Goal: Transaction & Acquisition: Book appointment/travel/reservation

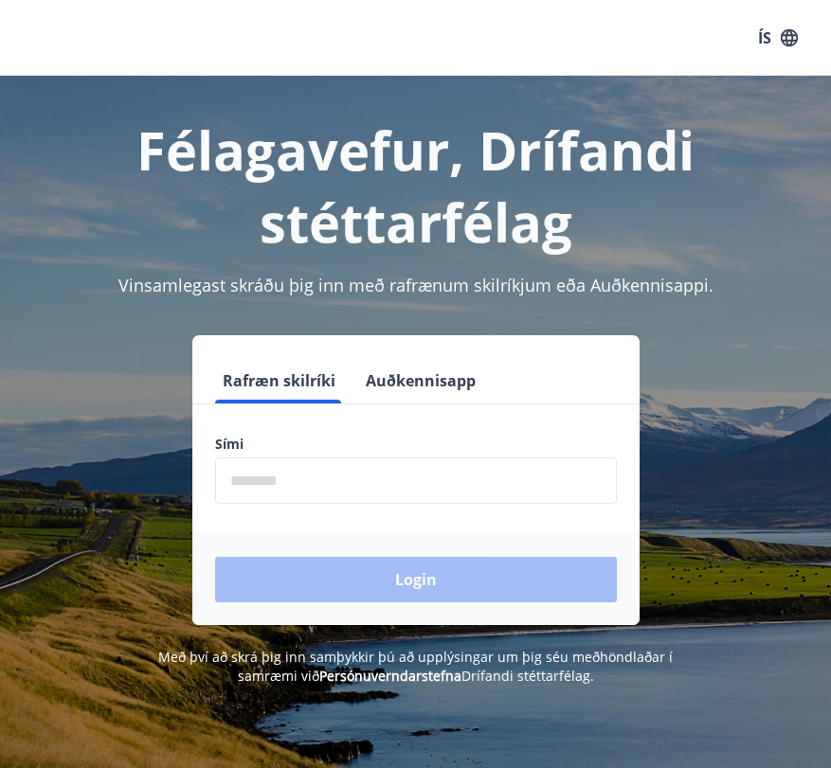
click at [444, 376] on button "Auðkennisapp" at bounding box center [420, 380] width 125 height 45
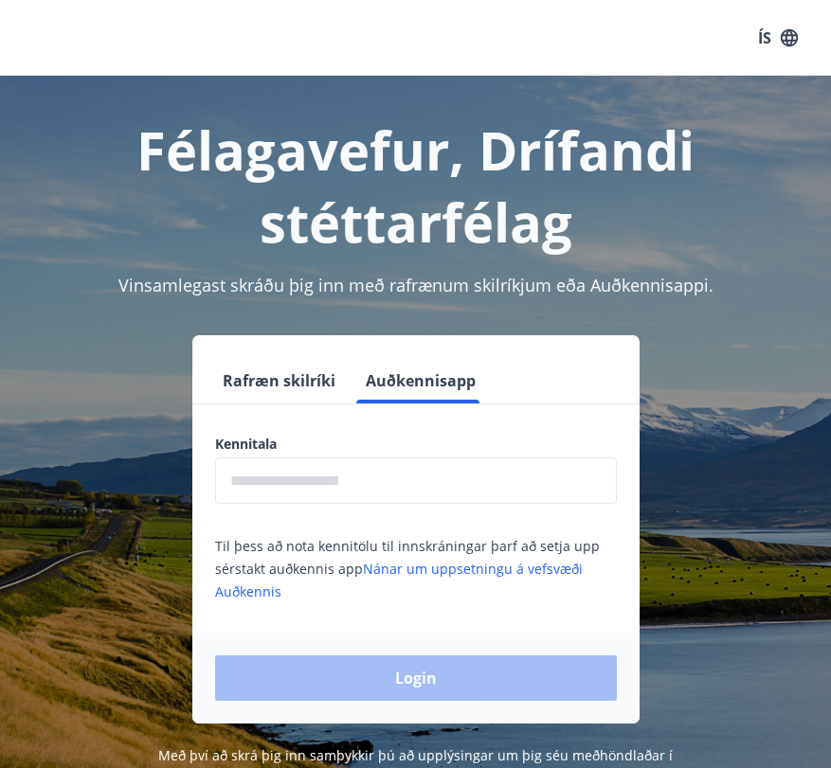
click at [273, 443] on label "Kennitala" at bounding box center [416, 444] width 402 height 19
click at [274, 494] on input "text" at bounding box center [416, 481] width 402 height 46
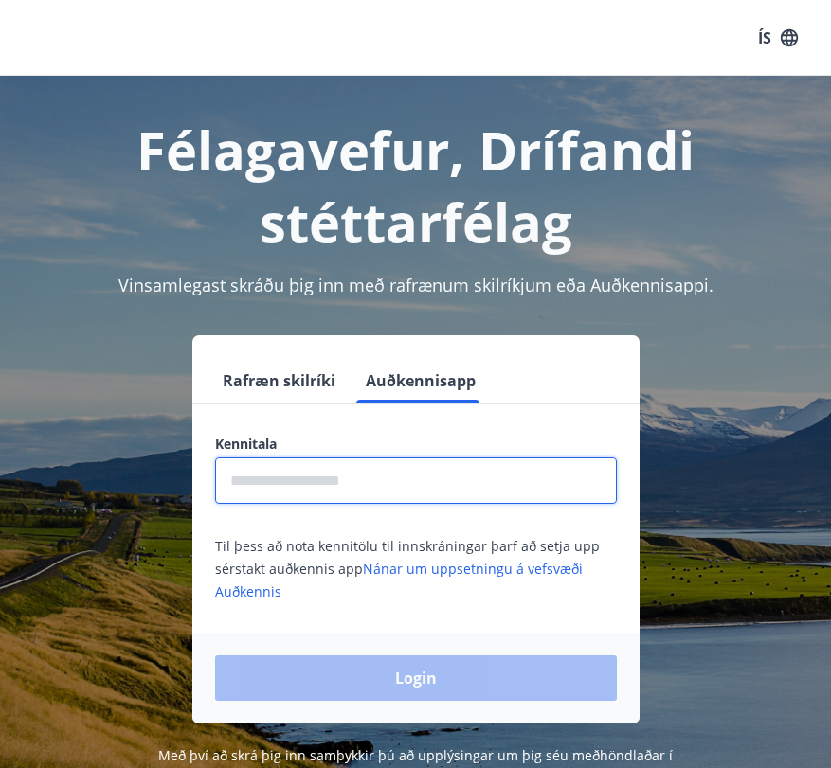
click at [274, 494] on input "text" at bounding box center [416, 481] width 402 height 46
type input "**********"
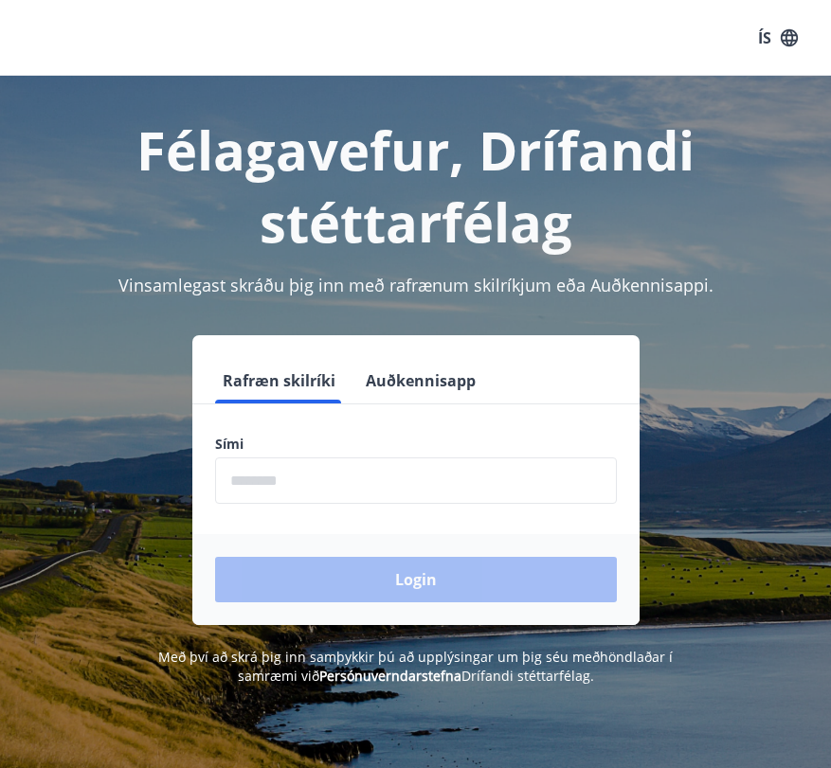
click at [435, 377] on button "Auðkennisapp" at bounding box center [420, 380] width 125 height 45
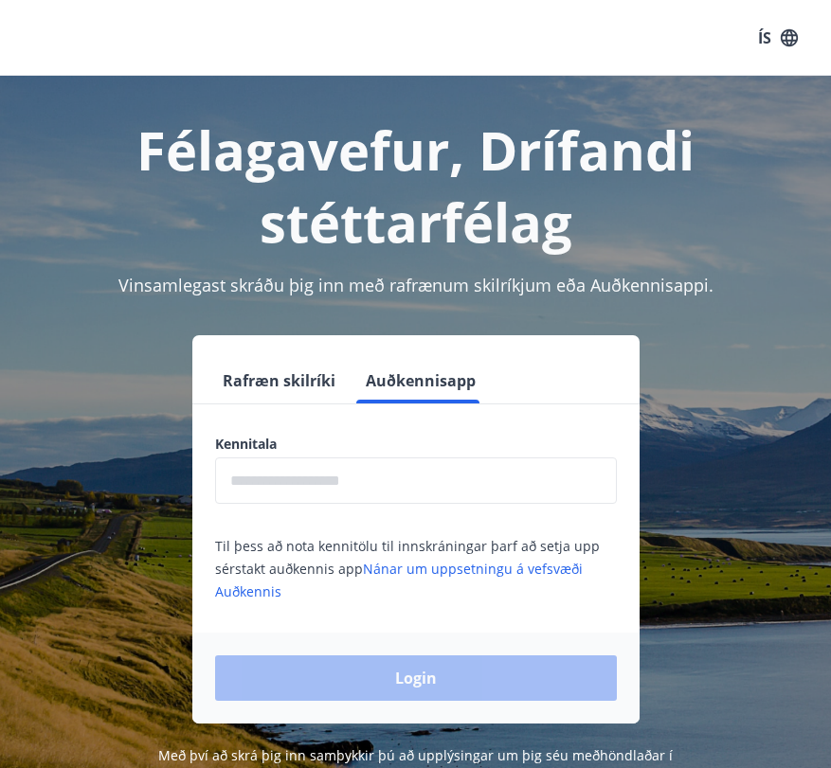
click at [335, 479] on input "text" at bounding box center [416, 481] width 402 height 46
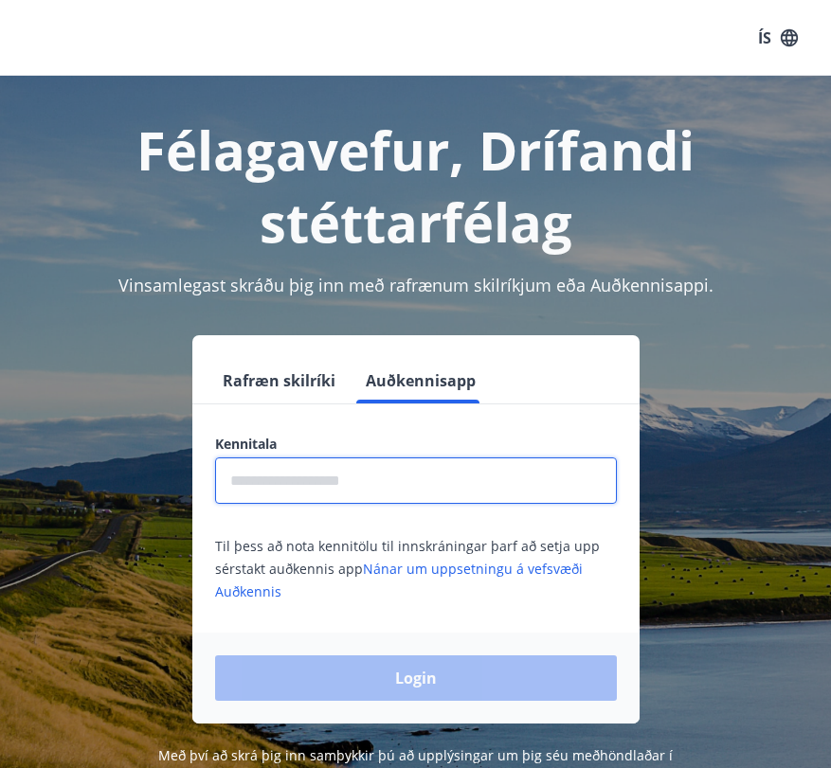
type input "**********"
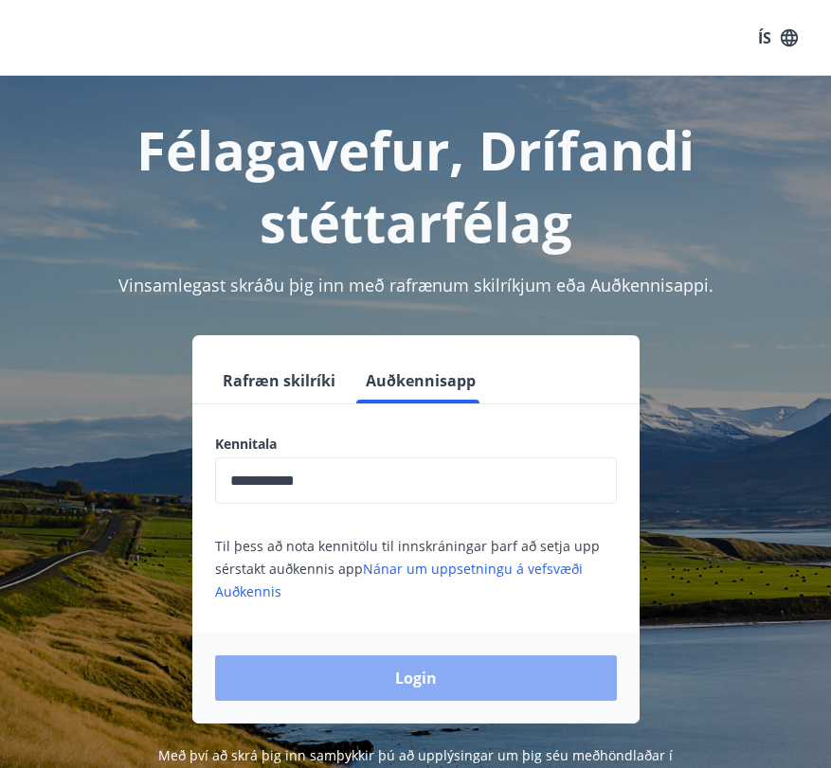
click at [404, 686] on button "Login" at bounding box center [416, 678] width 402 height 45
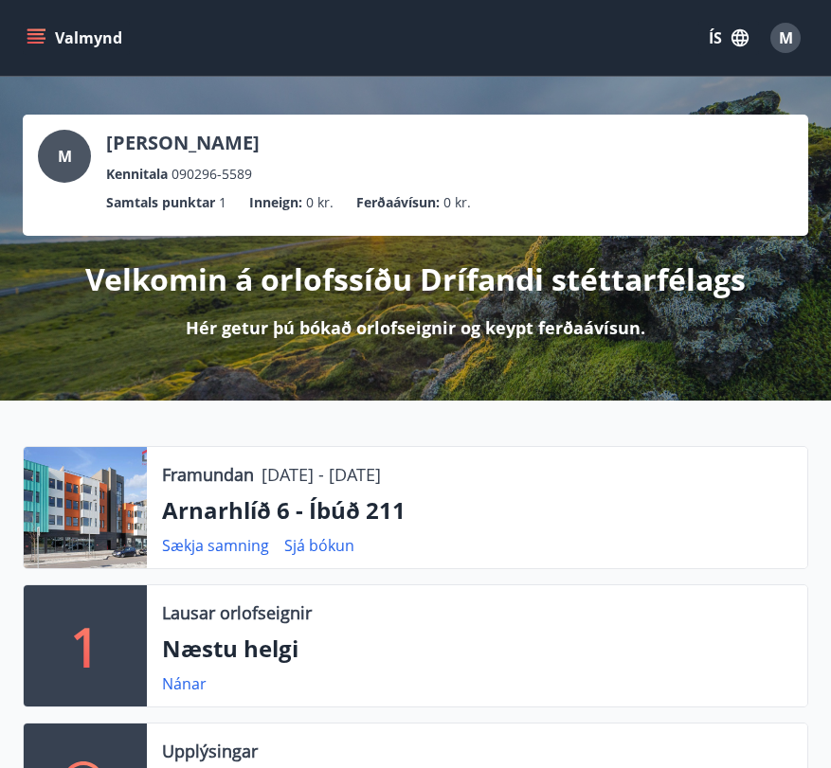
click at [34, 15] on div "Valmynd ÍS M" at bounding box center [415, 37] width 785 height 45
click at [34, 50] on button "Valmynd" at bounding box center [76, 38] width 107 height 34
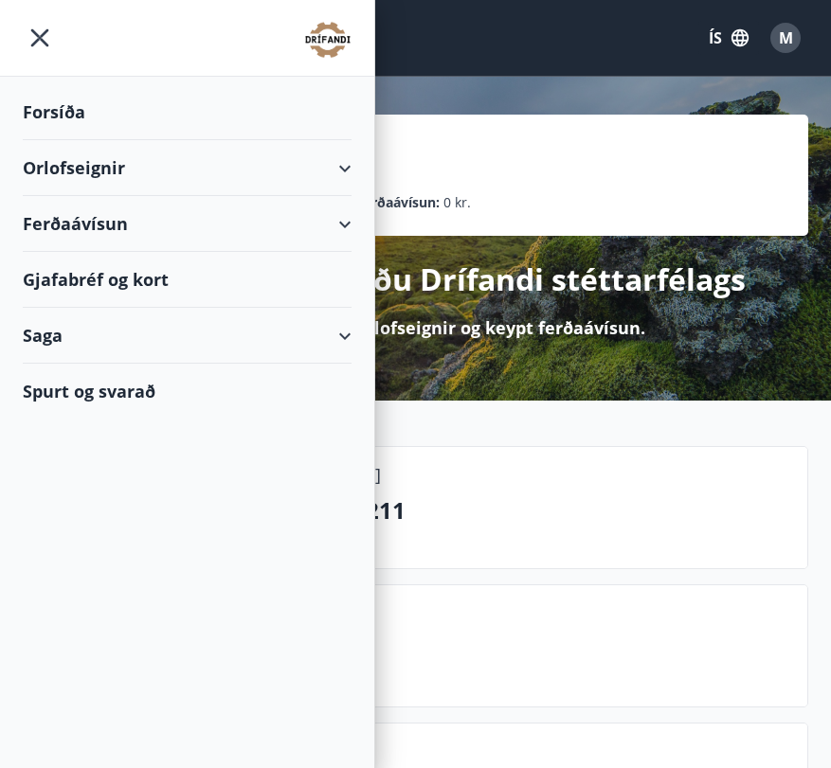
click at [726, 34] on button "ÍS" at bounding box center [728, 38] width 61 height 34
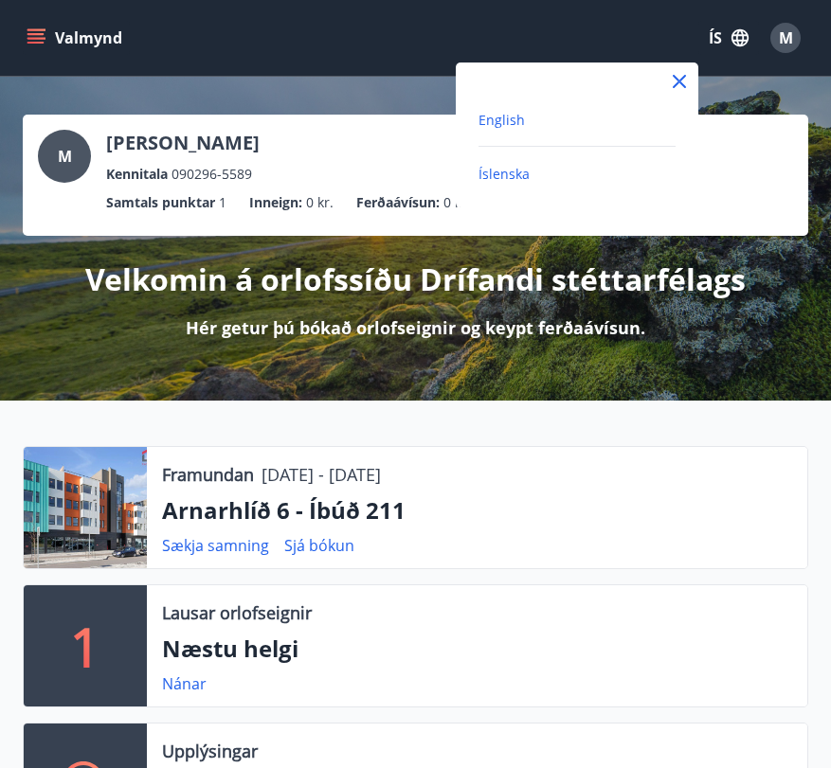
click at [499, 118] on span "English" at bounding box center [501, 120] width 46 height 18
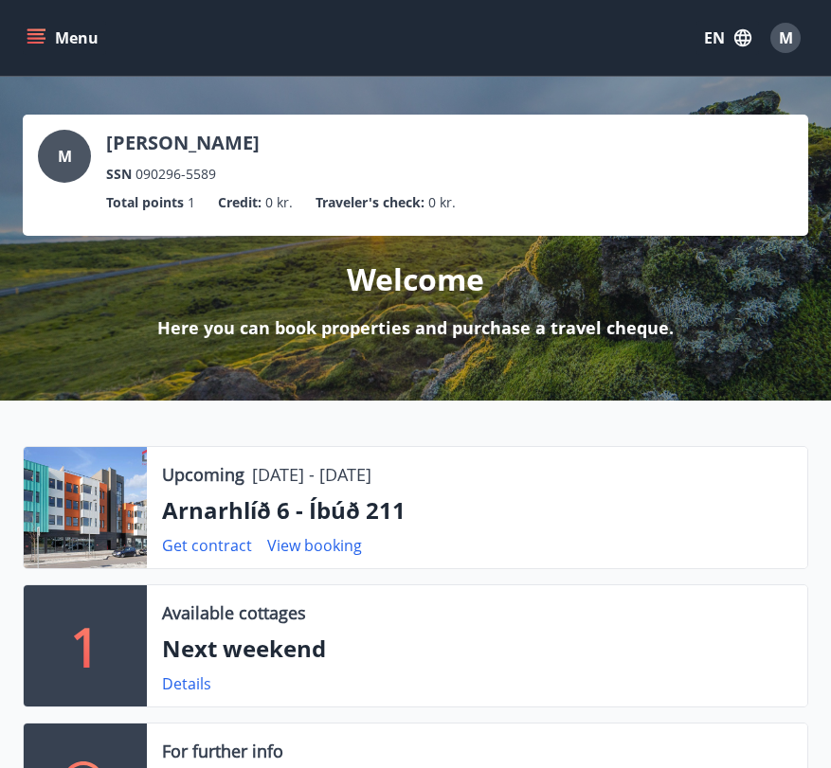
click at [68, 30] on button "Menu" at bounding box center [64, 38] width 83 height 34
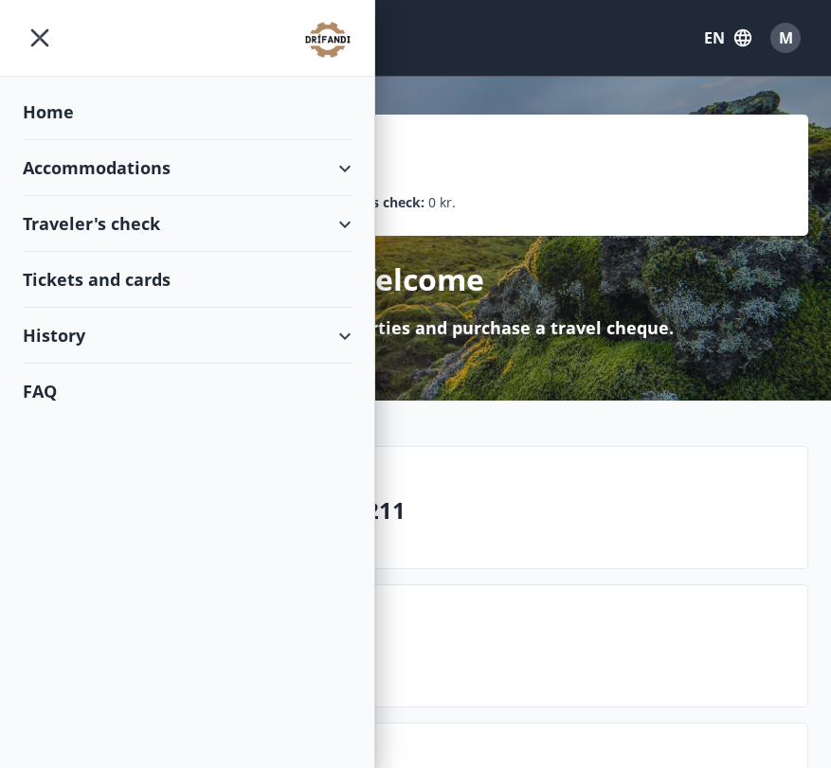
click at [76, 176] on div "Accommodations" at bounding box center [187, 168] width 329 height 56
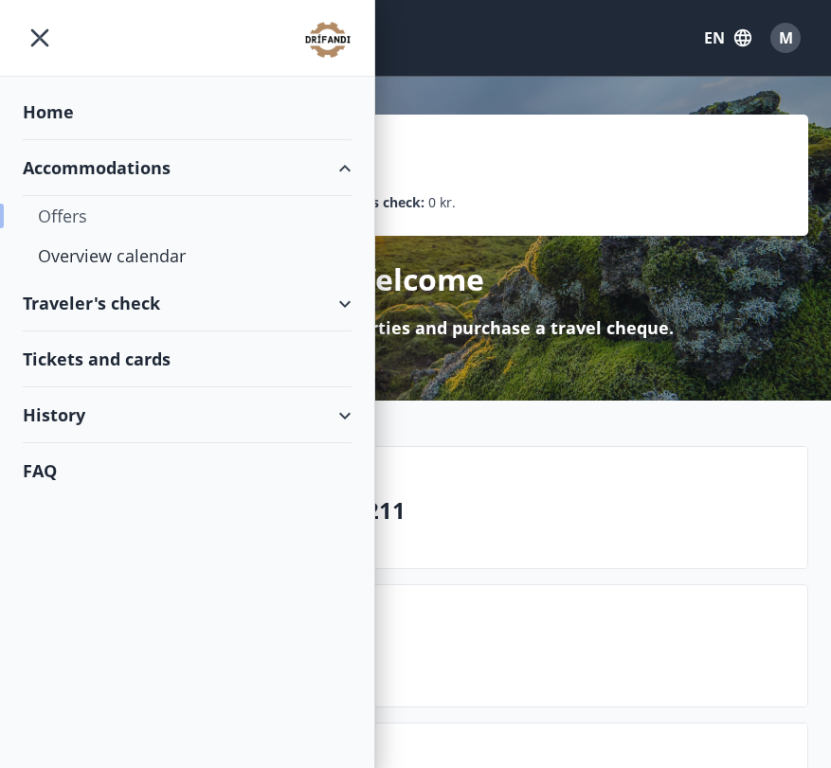
click at [65, 215] on div "Offers" at bounding box center [187, 216] width 298 height 40
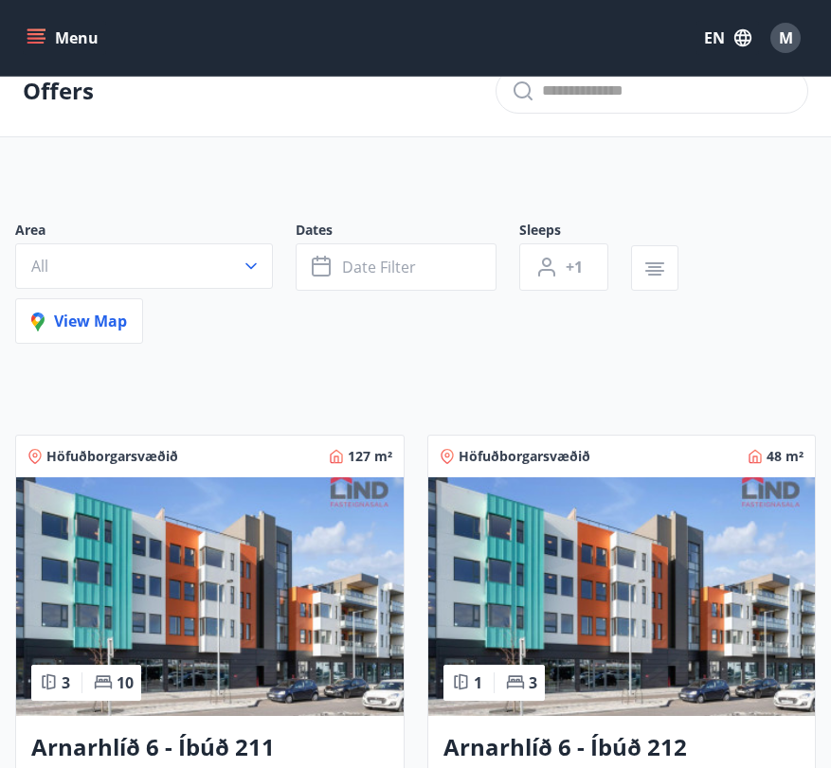
scroll to position [26, 0]
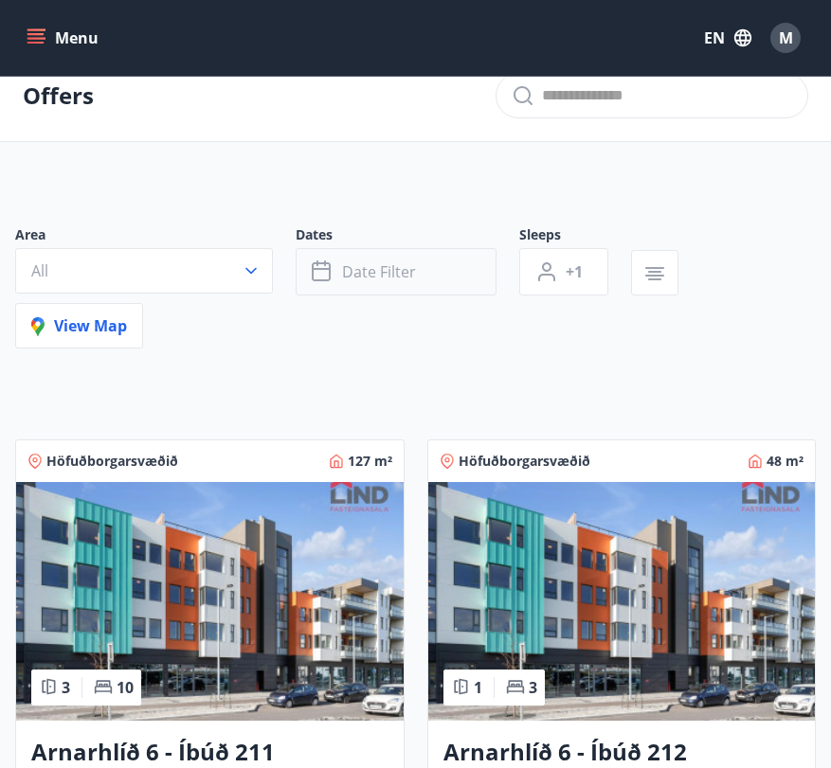
click at [396, 279] on span "Date filter" at bounding box center [379, 271] width 74 height 21
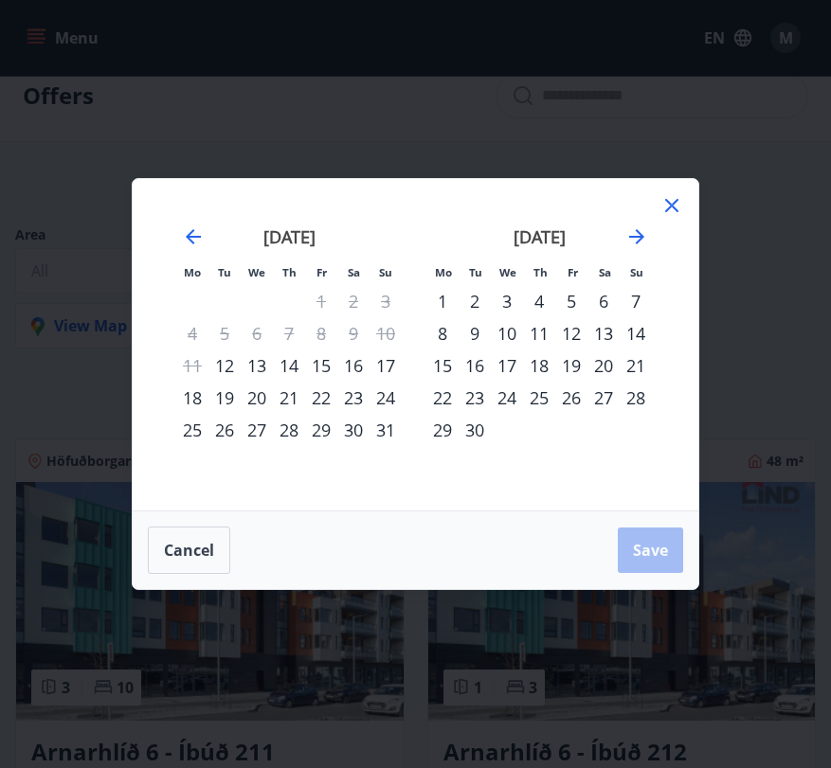
click at [441, 334] on div "8" at bounding box center [442, 333] width 32 height 32
click at [662, 550] on span "Save" at bounding box center [650, 550] width 35 height 21
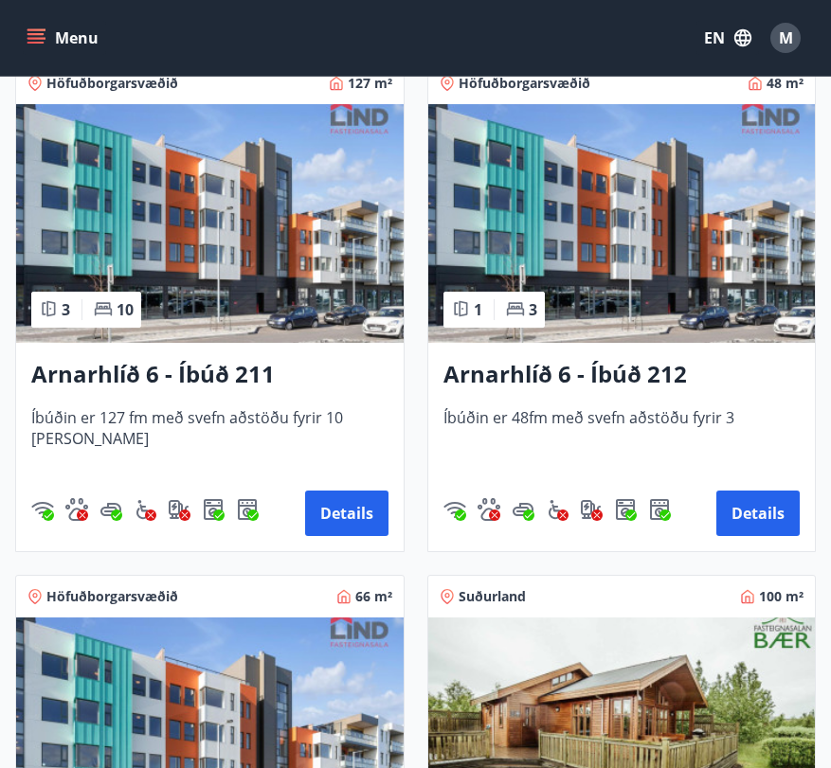
scroll to position [423, 0]
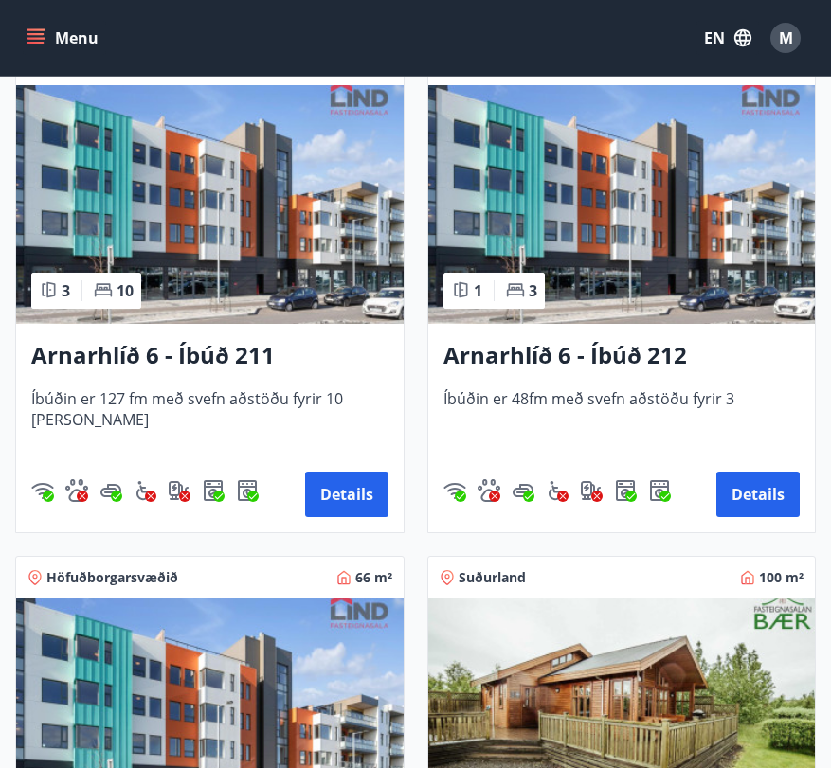
click at [637, 385] on div "Arnarhlíð 6 - Íbúð 212 Íbúðin er 48fm með svefn aðstöðu fyrir 3 Details" at bounding box center [621, 428] width 387 height 208
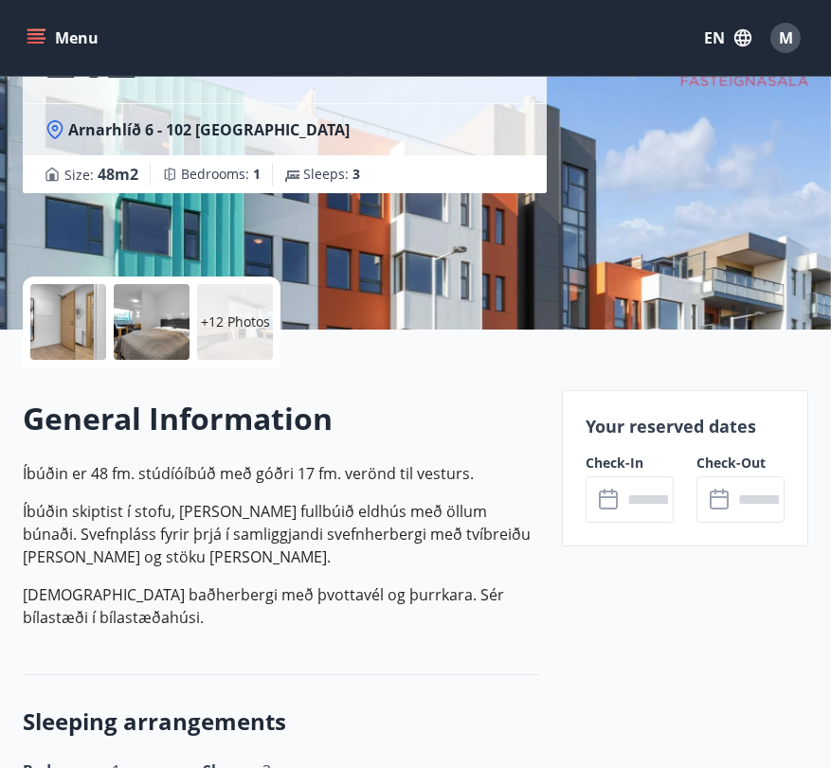
scroll to position [236, 0]
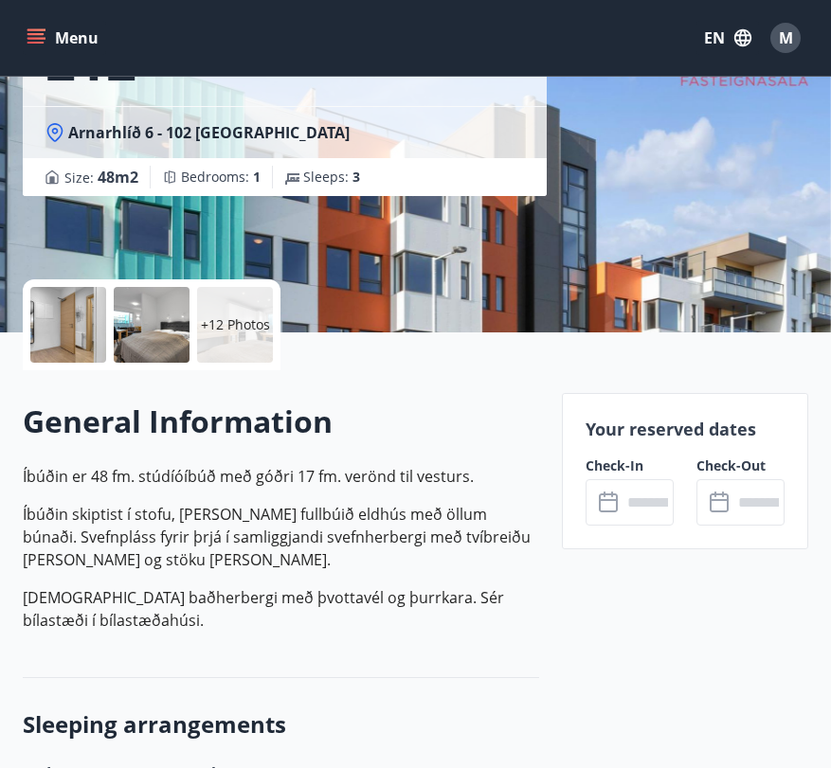
click at [615, 512] on icon at bounding box center [610, 503] width 23 height 23
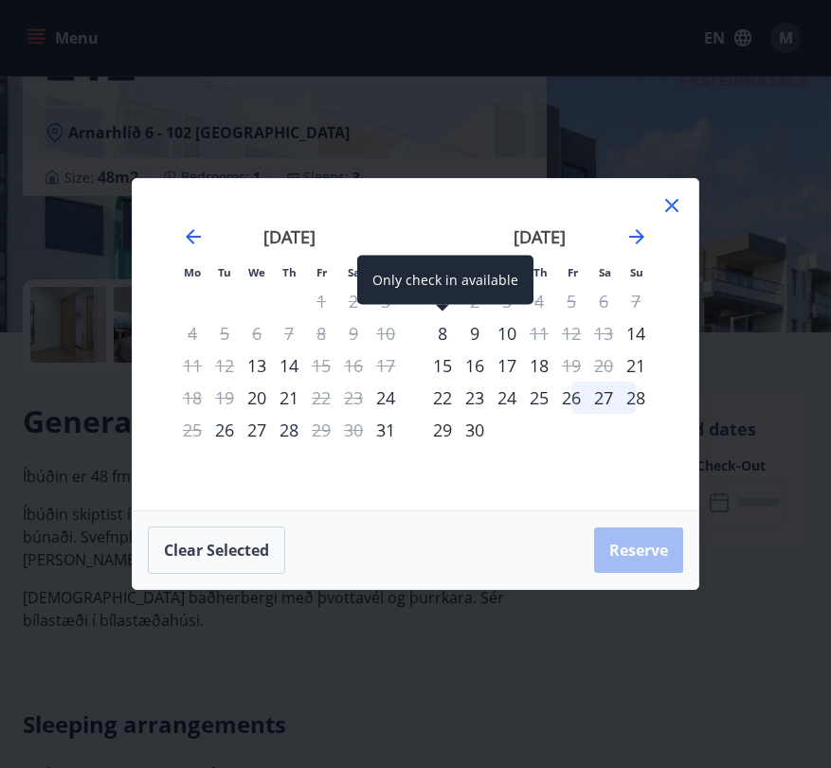
click at [444, 339] on div "8" at bounding box center [442, 333] width 32 height 32
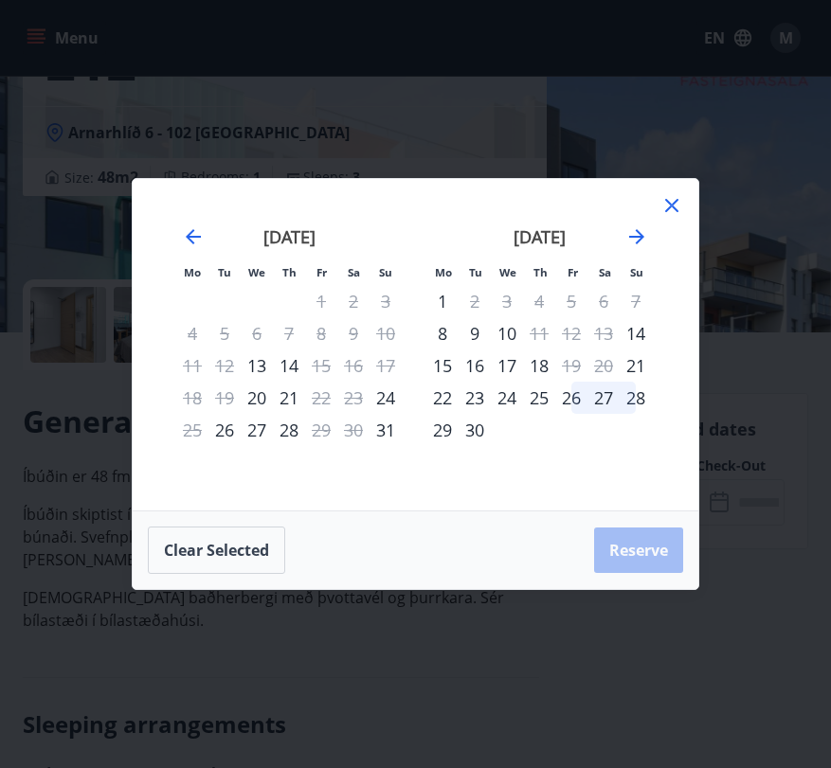
click at [469, 336] on div "9" at bounding box center [475, 333] width 32 height 32
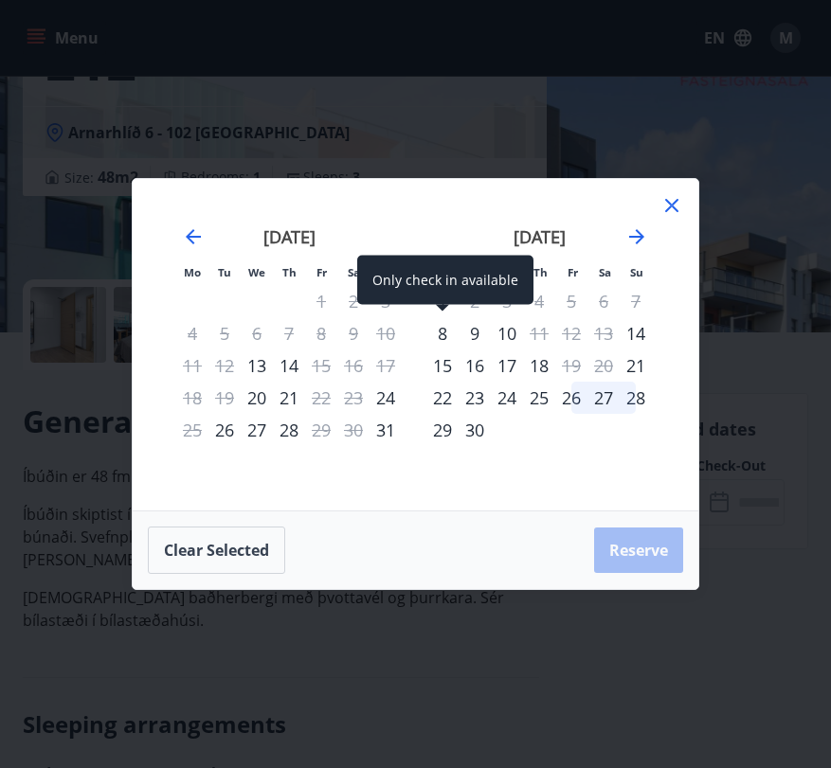
click at [440, 333] on div "8" at bounding box center [442, 333] width 32 height 32
click at [433, 265] on div "Only check in available" at bounding box center [445, 280] width 176 height 49
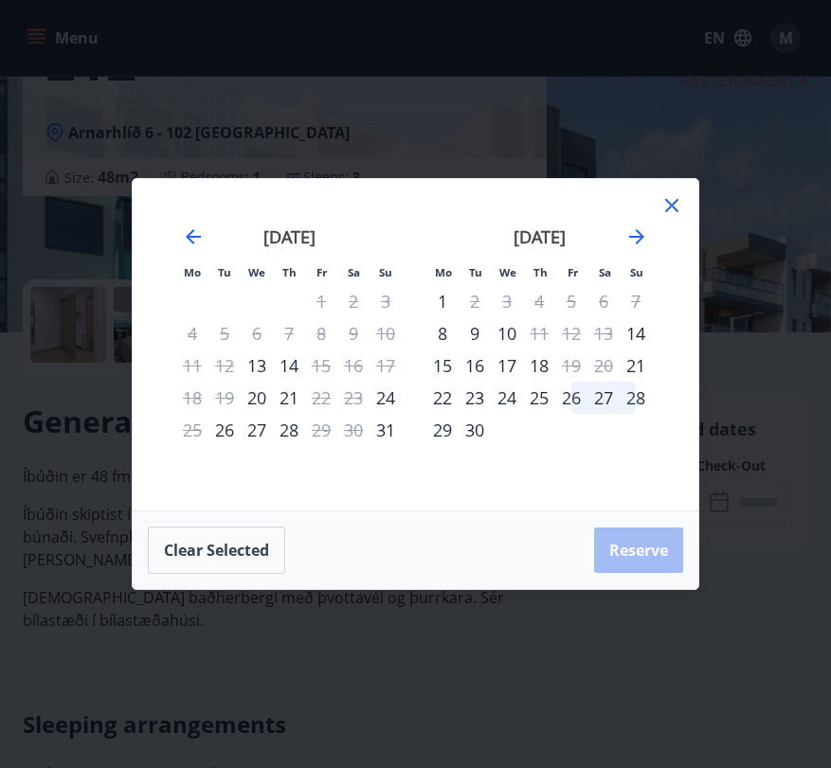
click at [586, 550] on div "Clear selected Reserve" at bounding box center [416, 551] width 566 height 78
click at [674, 204] on icon at bounding box center [671, 205] width 13 height 13
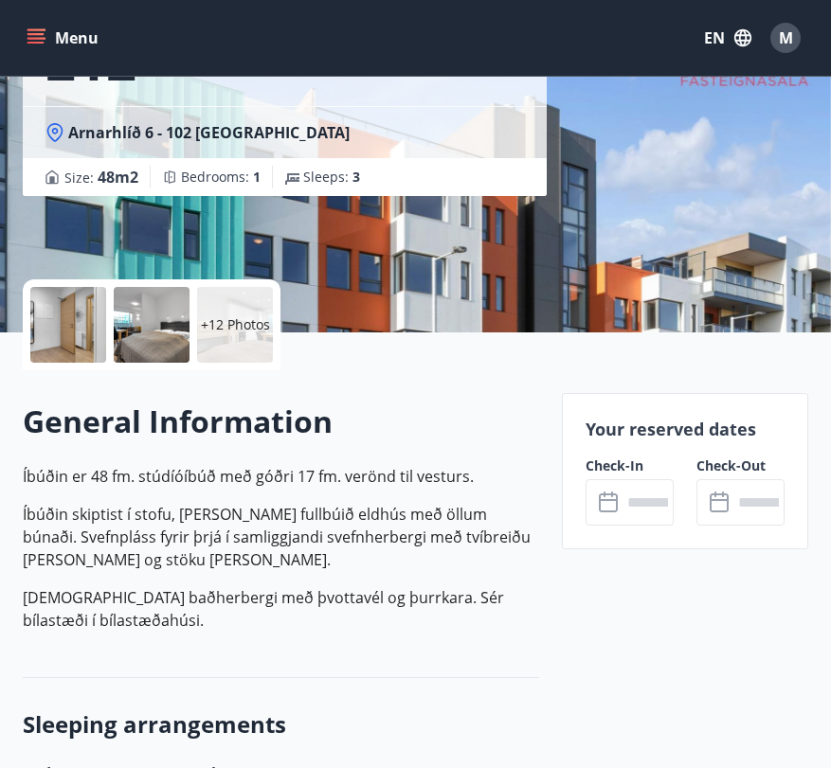
click at [639, 486] on input "text" at bounding box center [647, 502] width 52 height 46
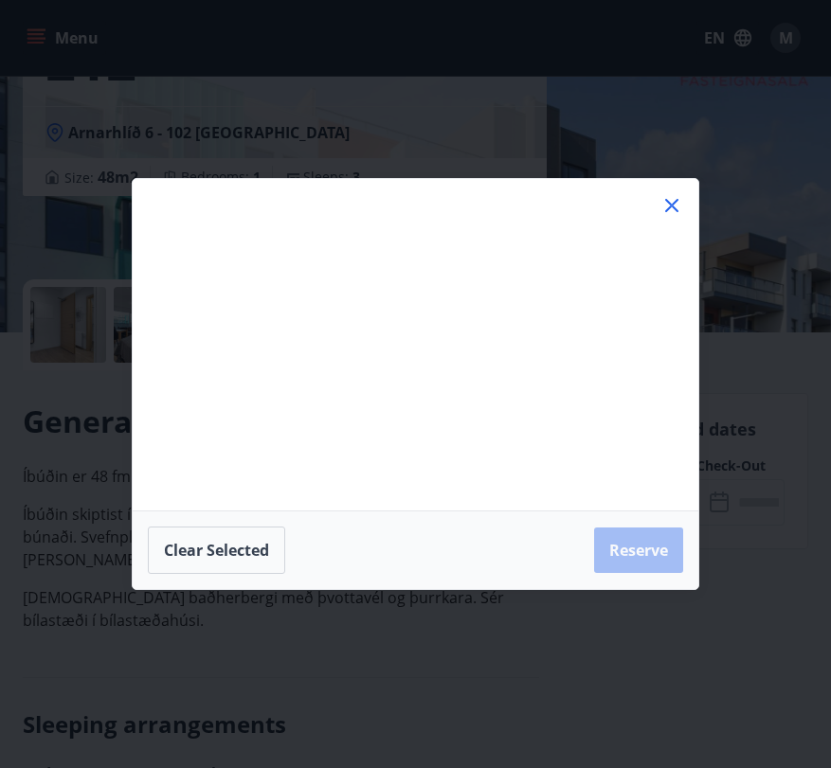
click at [640, 486] on div "Mo Tu We Th Fr Sa Su Mo Tu We Th Fr Sa Su July 2025 1 2 3 4 5 6 7 8 9 10 11 12 …" at bounding box center [416, 345] width 566 height 332
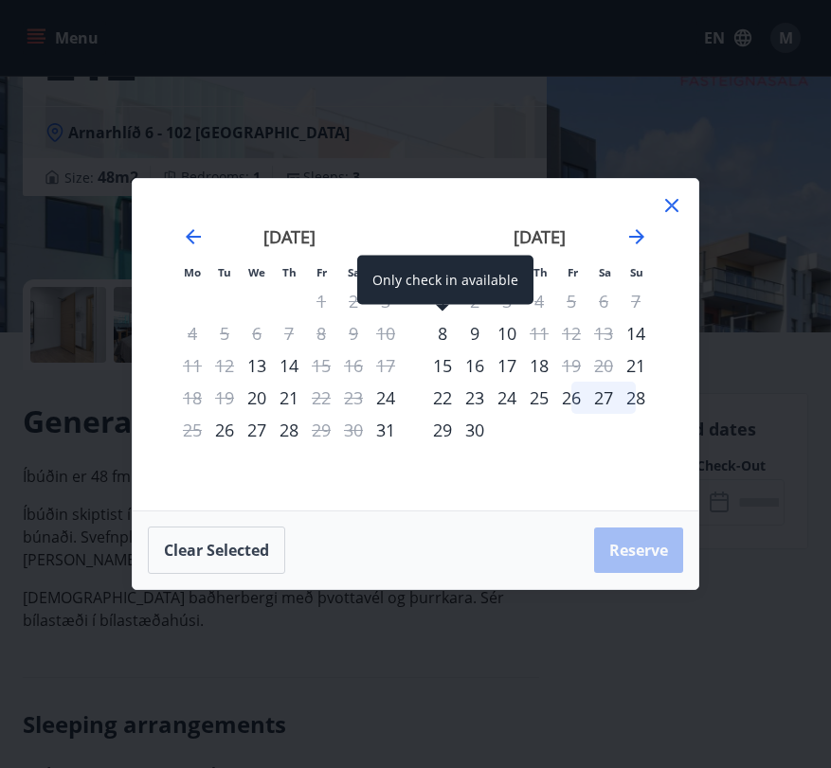
click at [441, 335] on div "8" at bounding box center [442, 333] width 32 height 32
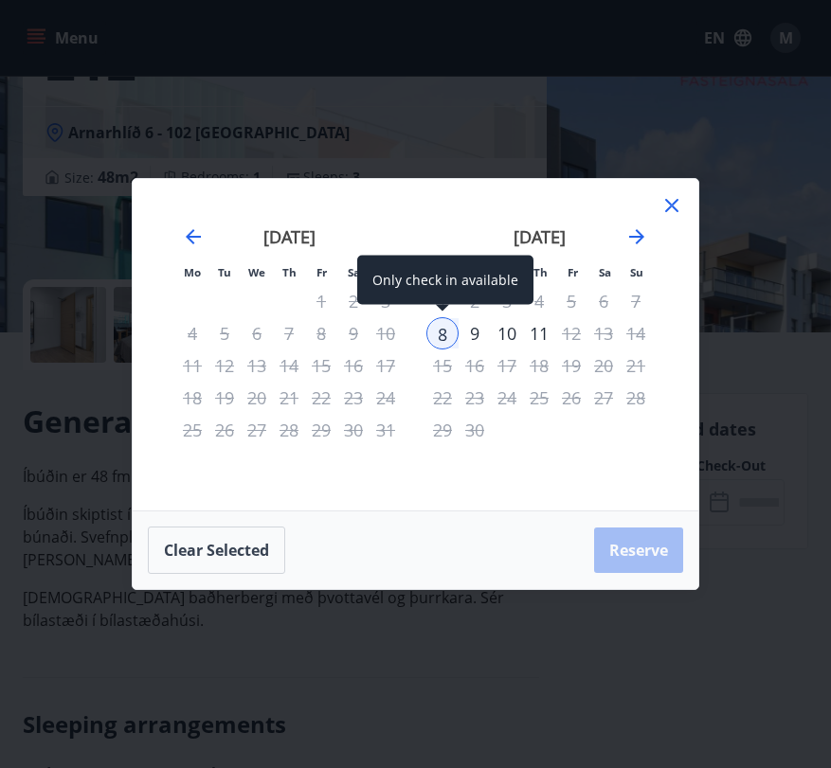
click at [441, 335] on div "8" at bounding box center [442, 333] width 32 height 32
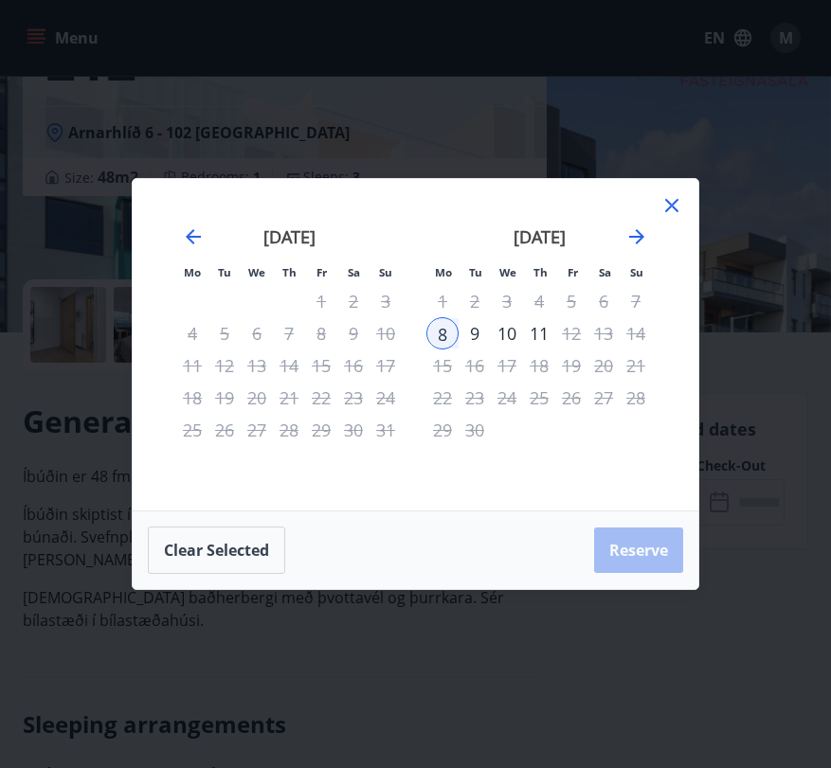
click at [477, 328] on div "9" at bounding box center [475, 333] width 32 height 32
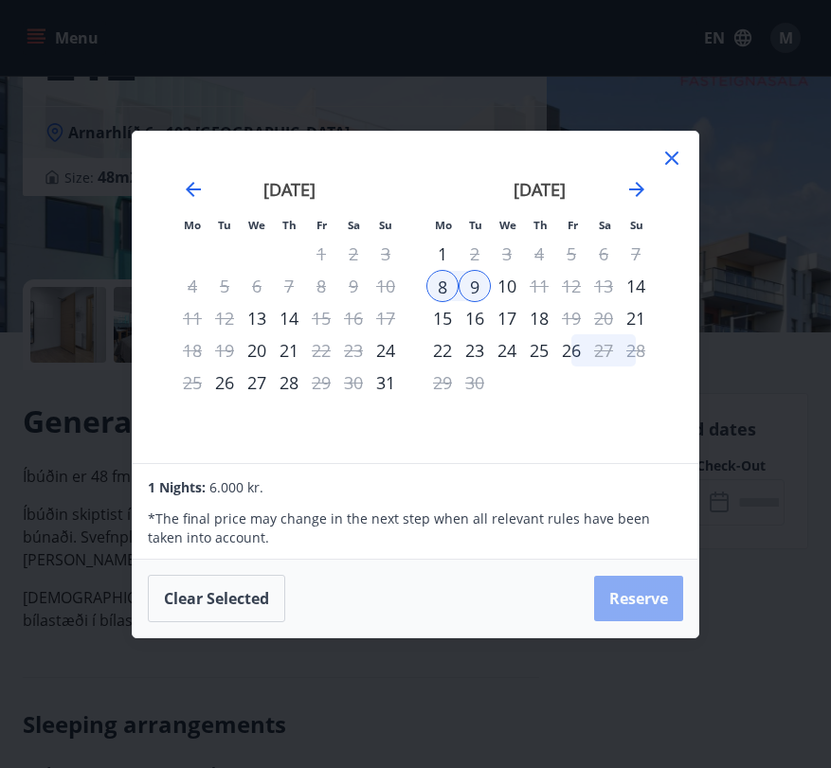
click at [661, 611] on button "Reserve" at bounding box center [638, 598] width 89 height 45
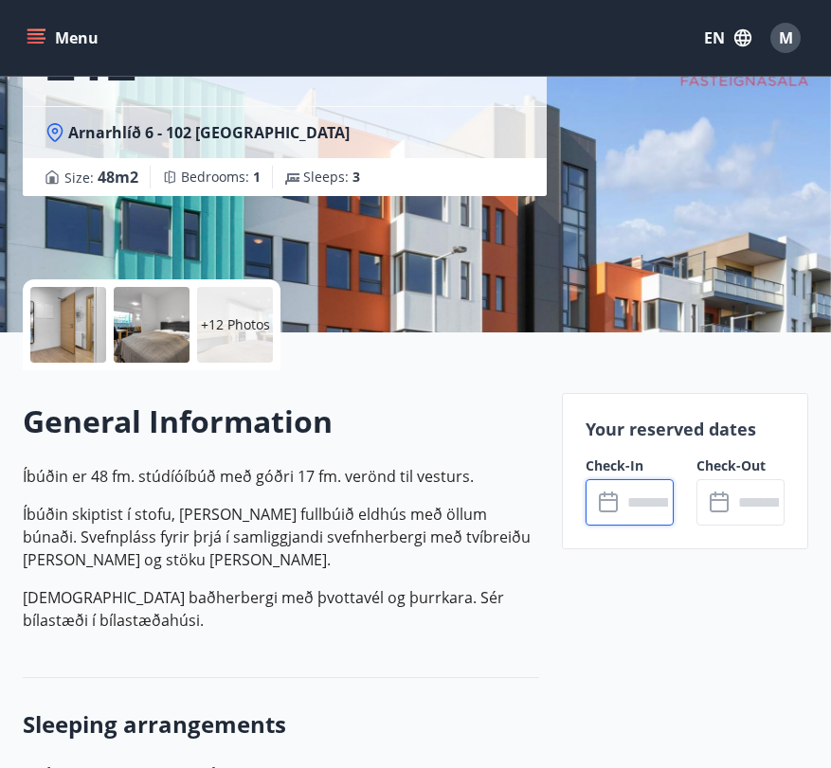
type input "******"
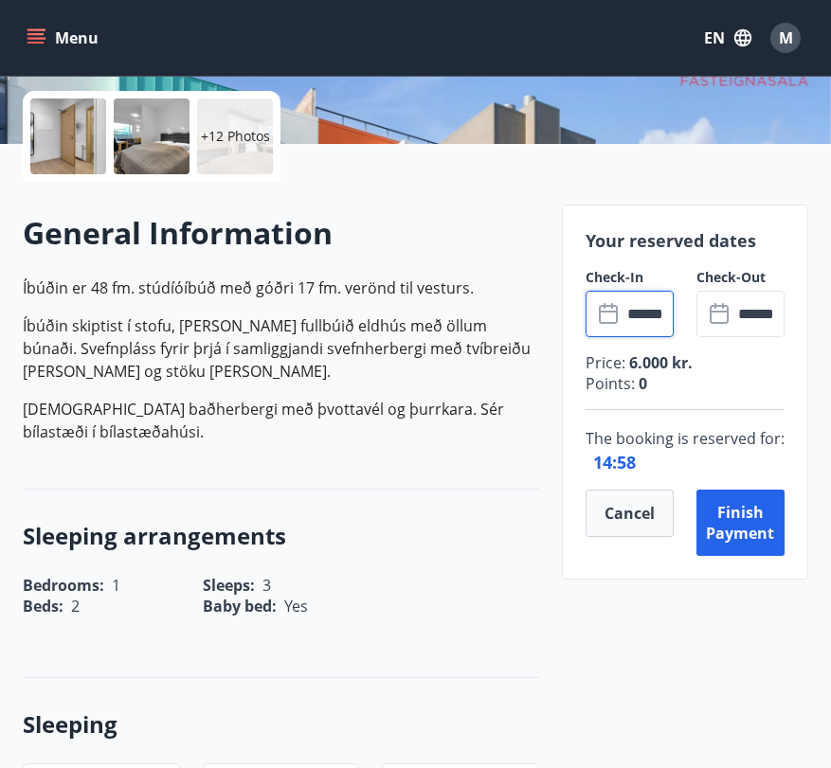
scroll to position [423, 0]
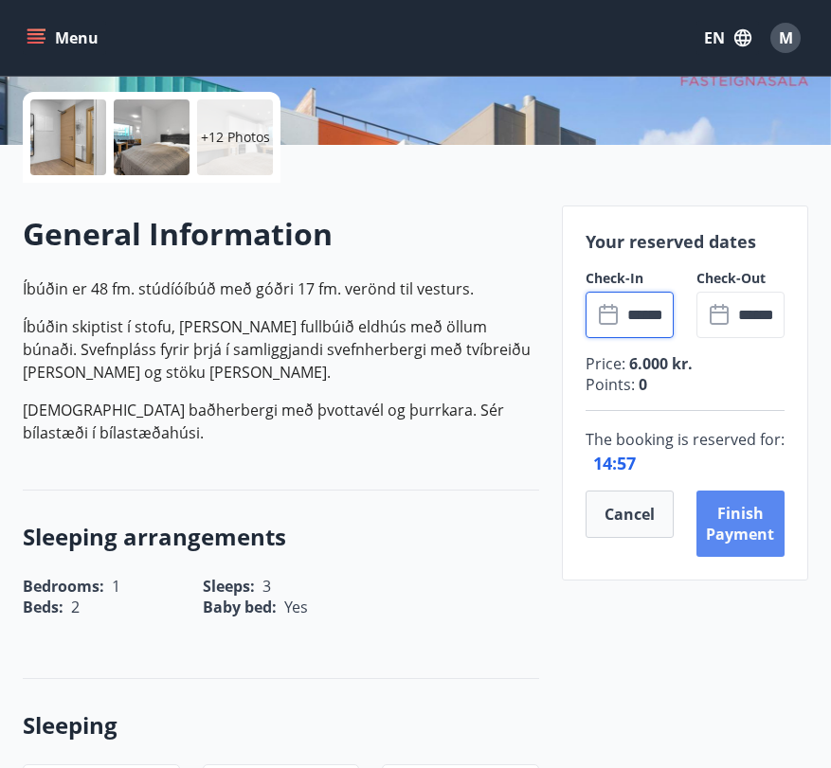
click at [728, 536] on button "Finish payment" at bounding box center [740, 524] width 88 height 66
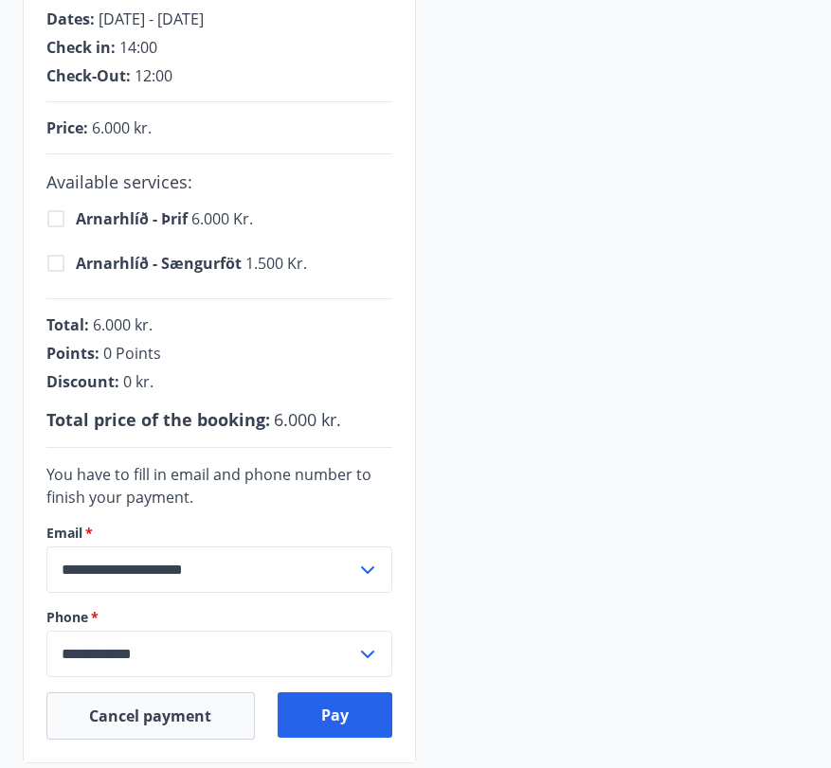
scroll to position [423, 0]
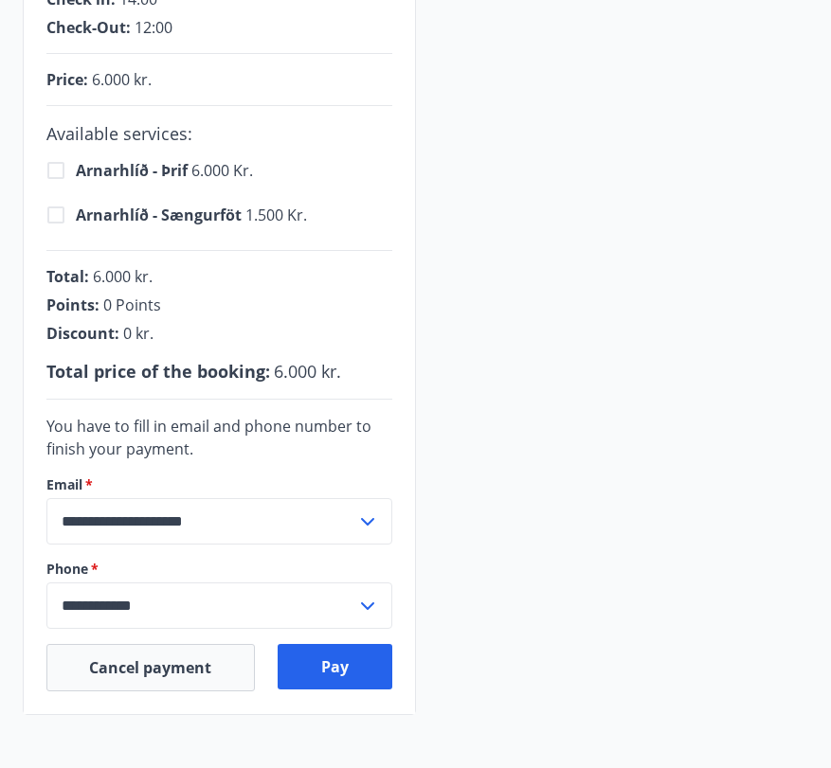
click at [224, 209] on span "Arnarhlíð - Sængurföt" at bounding box center [161, 215] width 170 height 21
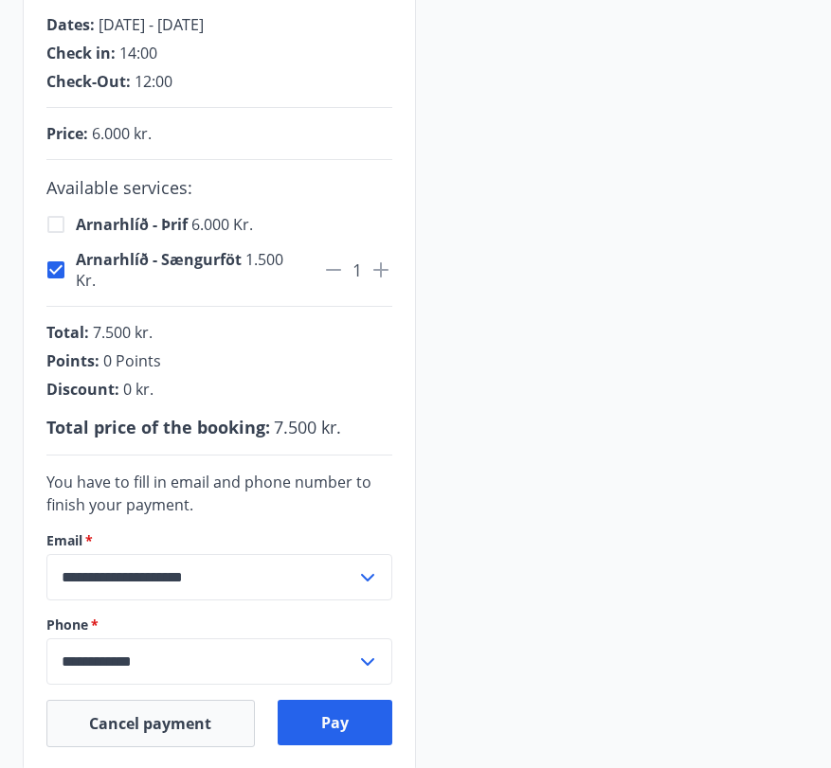
scroll to position [604, 0]
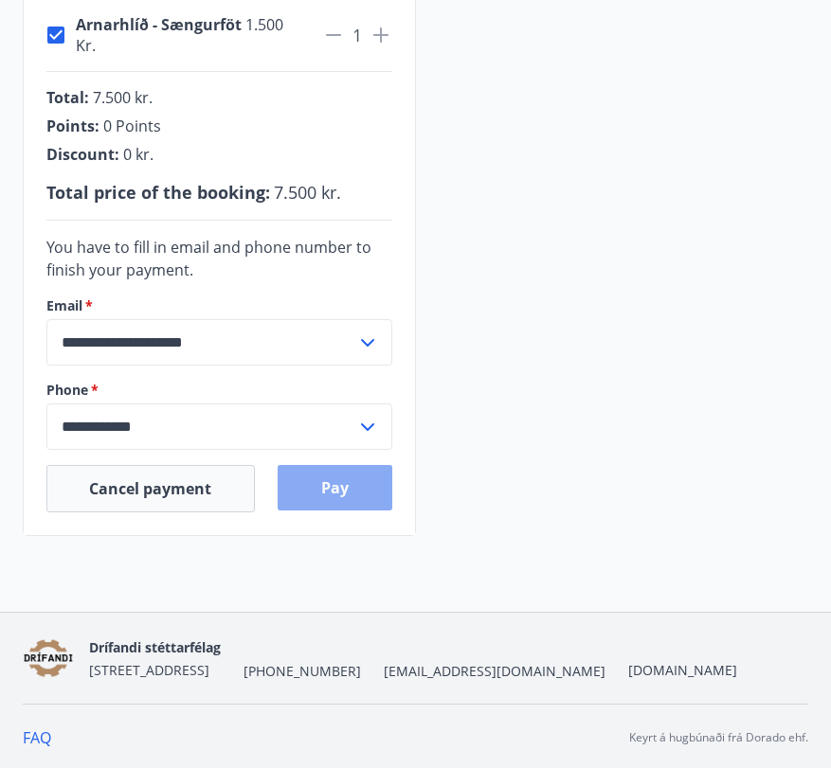
click at [354, 482] on button "Pay" at bounding box center [335, 487] width 115 height 45
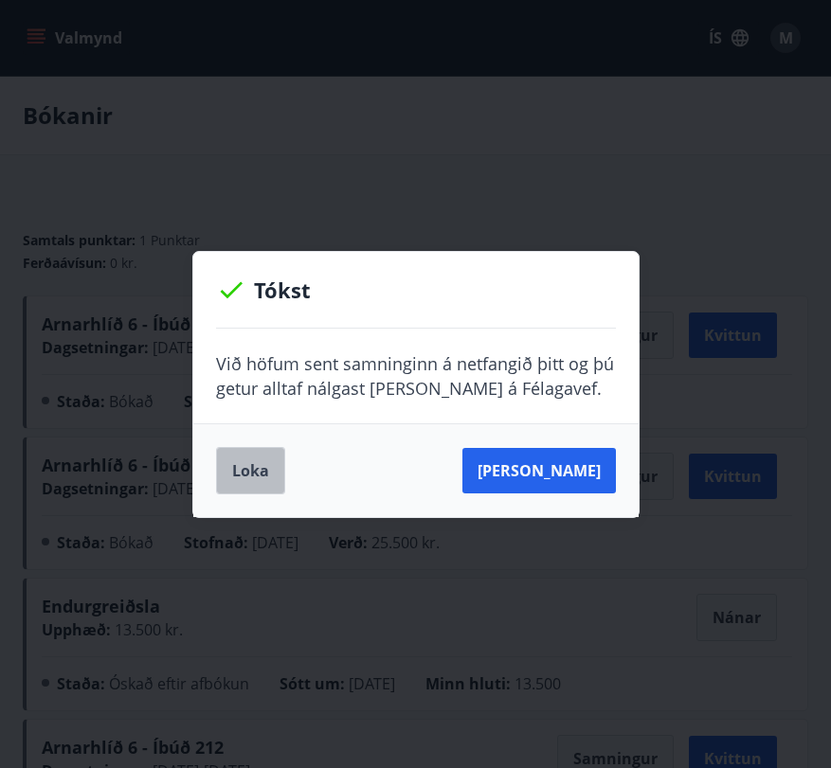
click at [253, 471] on button "Loka" at bounding box center [250, 470] width 69 height 47
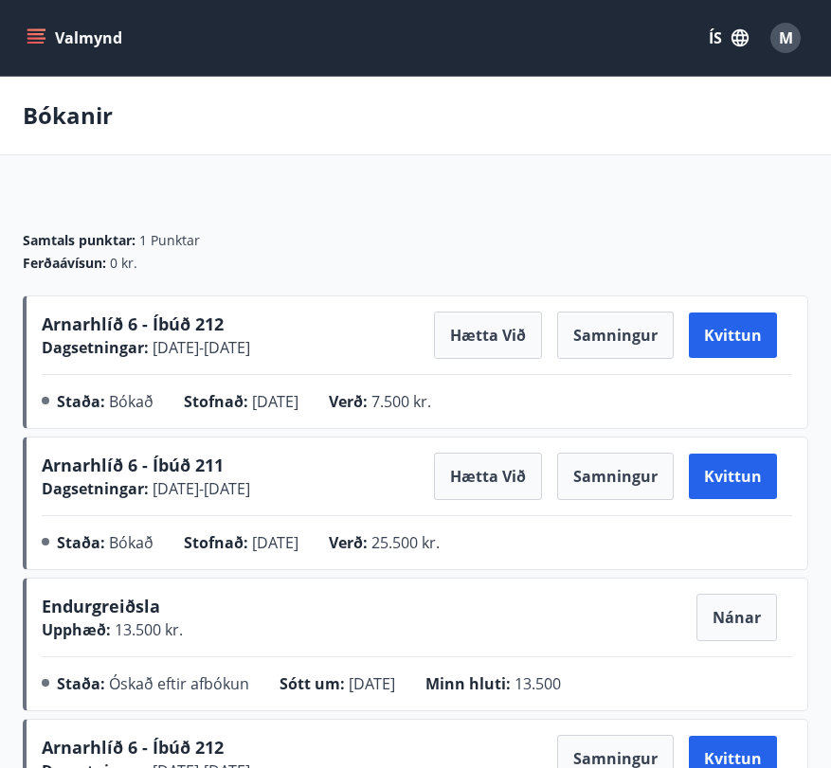
click at [716, 39] on button "ÍS" at bounding box center [728, 38] width 61 height 34
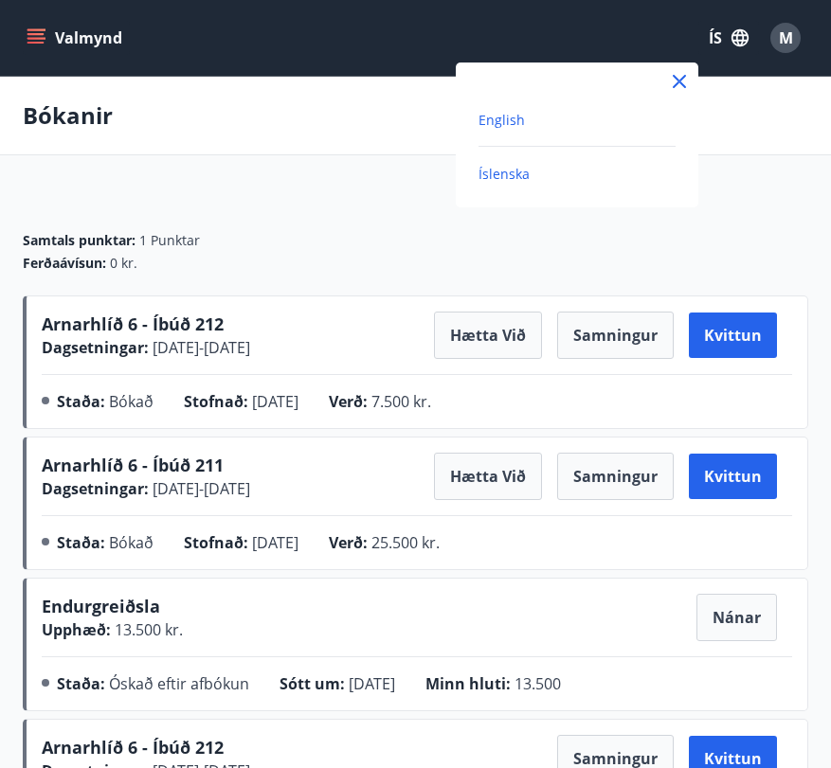
click at [516, 115] on span "English" at bounding box center [501, 120] width 46 height 18
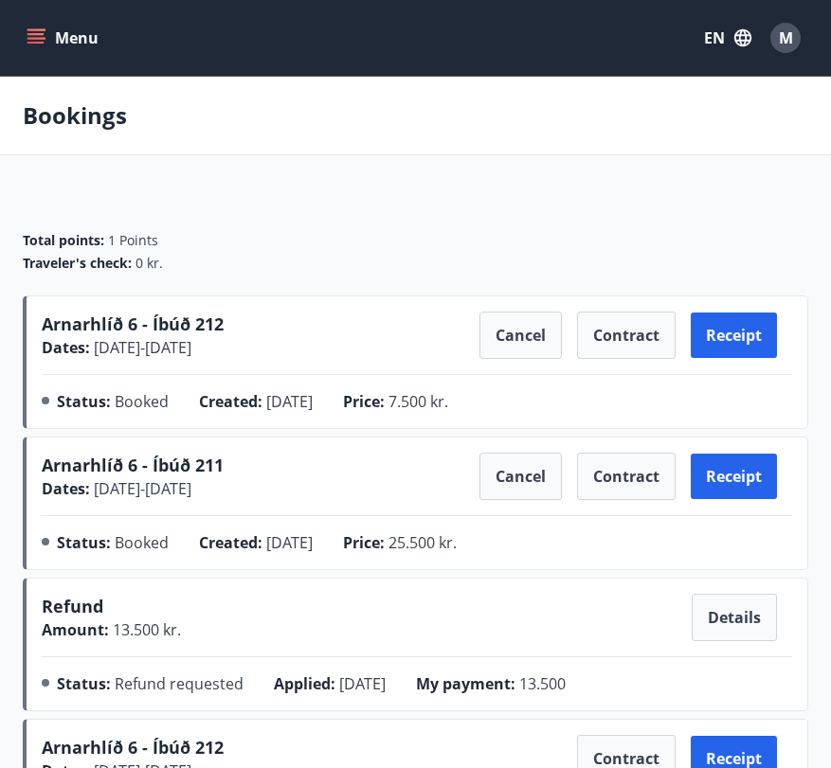
click at [502, 587] on div "Refund Amount : 13.500 kr. Details Status : Refund requested Applied : [DATE] M…" at bounding box center [415, 645] width 785 height 134
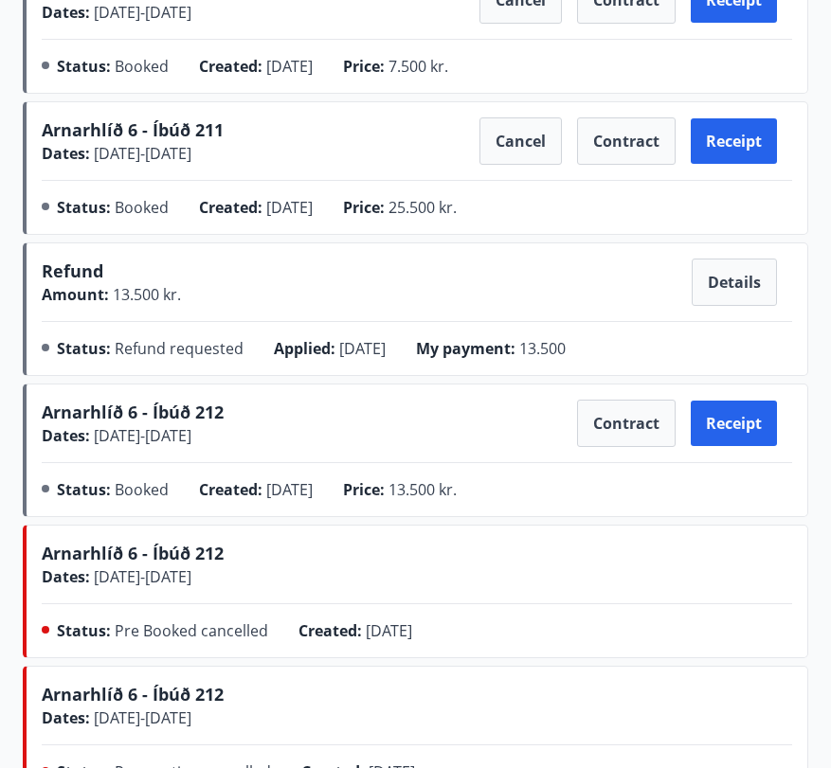
scroll to position [823, 0]
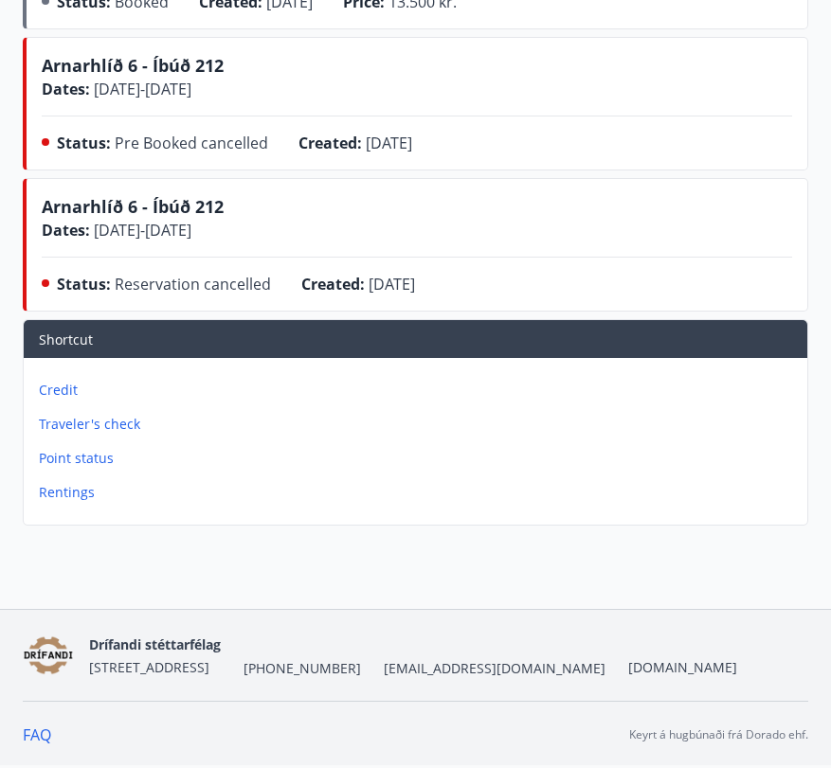
click at [49, 720] on div "FAQ Keyrt á hugbúnaði frá Dorado ehf." at bounding box center [415, 734] width 785 height 67
click at [39, 734] on link "FAQ" at bounding box center [37, 735] width 28 height 21
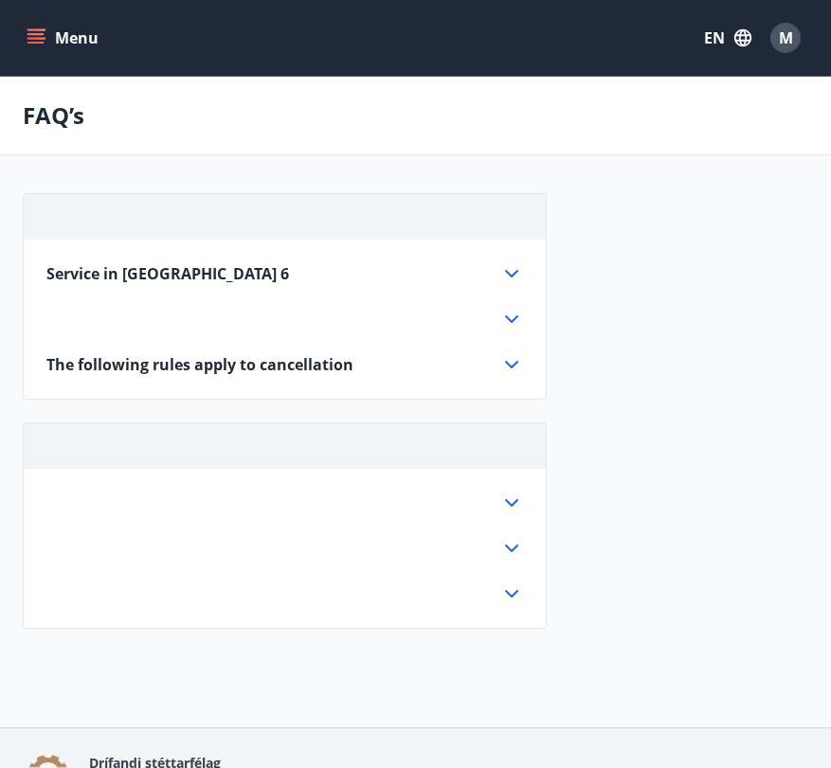
click at [359, 363] on div "The following rules apply to cancellation" at bounding box center [273, 364] width 454 height 21
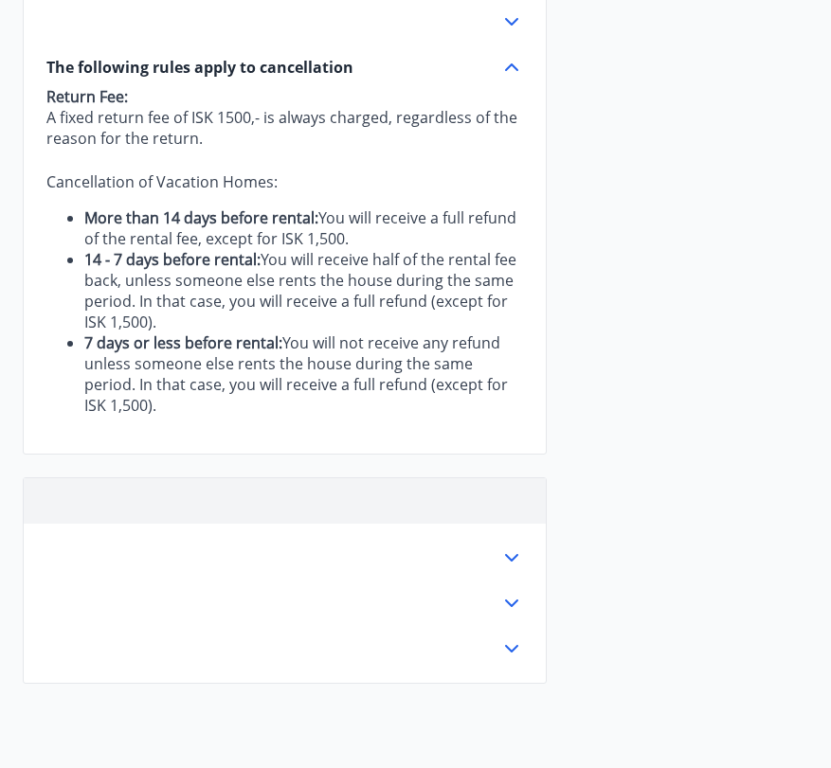
scroll to position [309, 0]
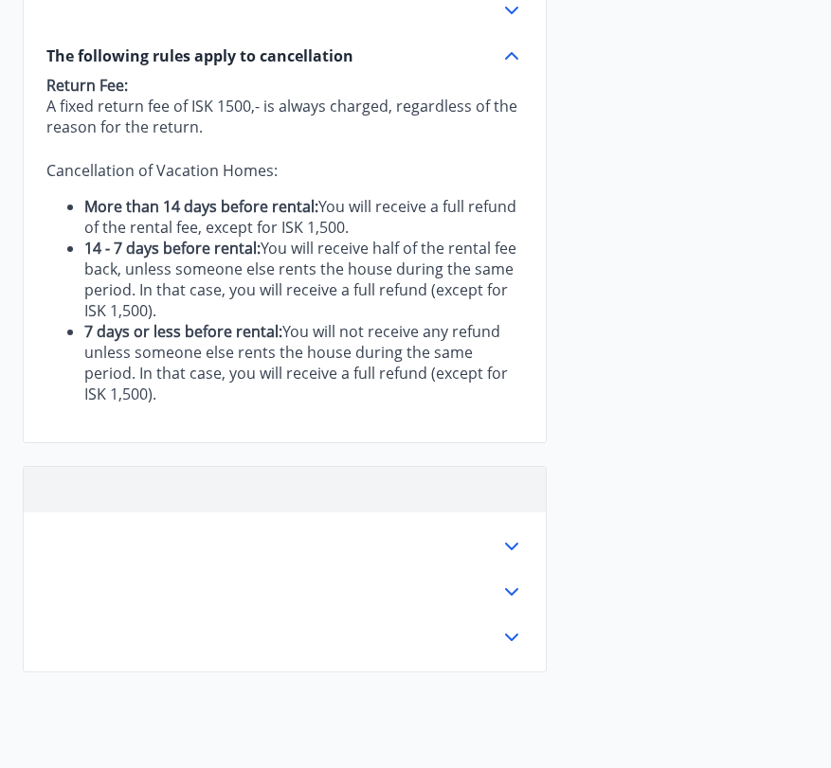
click at [509, 550] on icon at bounding box center [511, 546] width 23 height 23
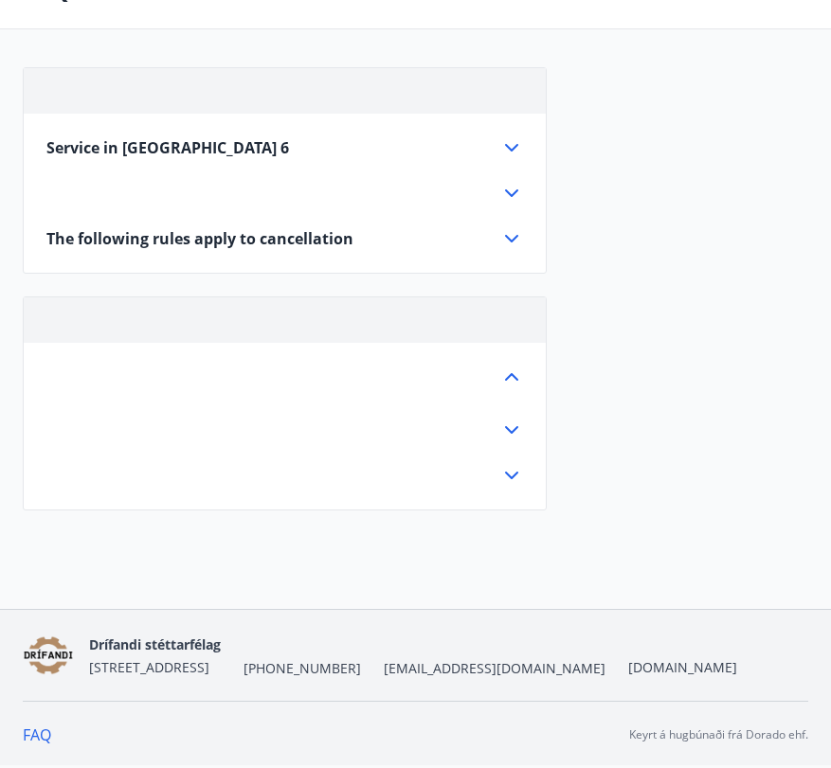
scroll to position [126, 0]
click at [520, 238] on icon at bounding box center [511, 238] width 23 height 23
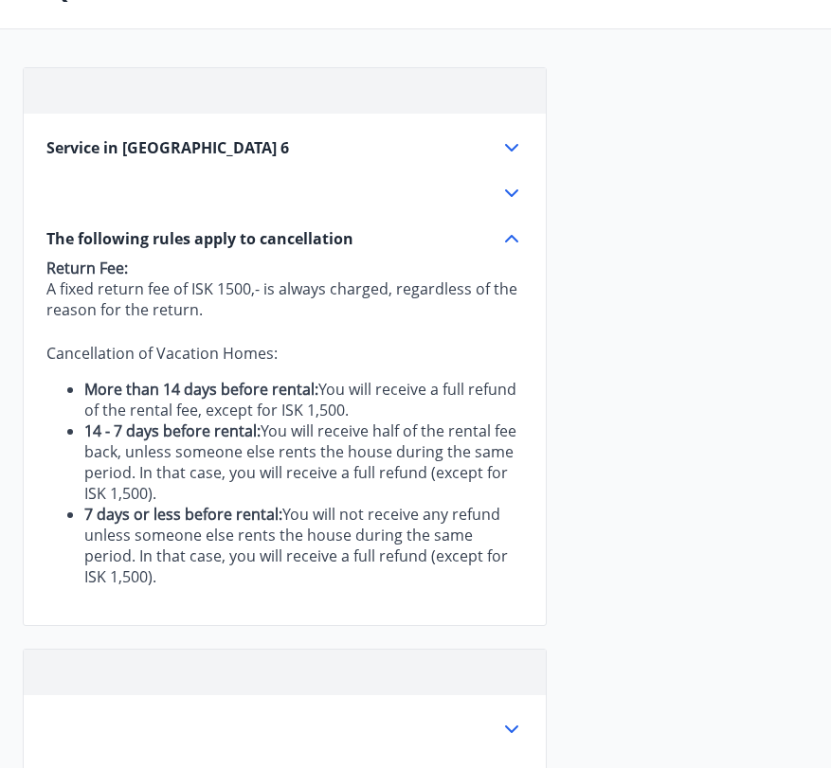
click at [519, 238] on icon at bounding box center [511, 238] width 23 height 23
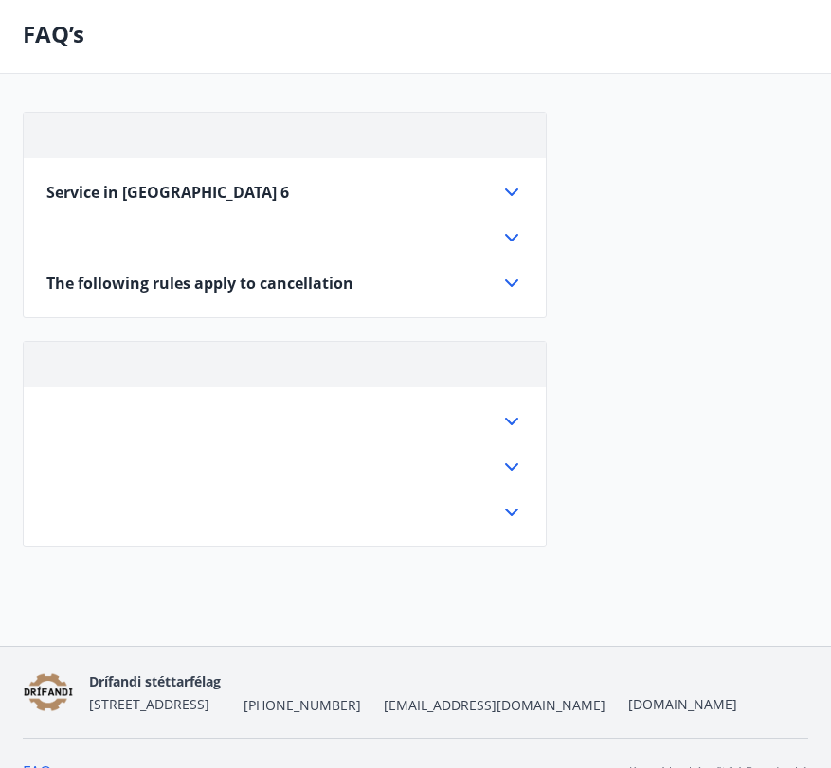
scroll to position [0, 0]
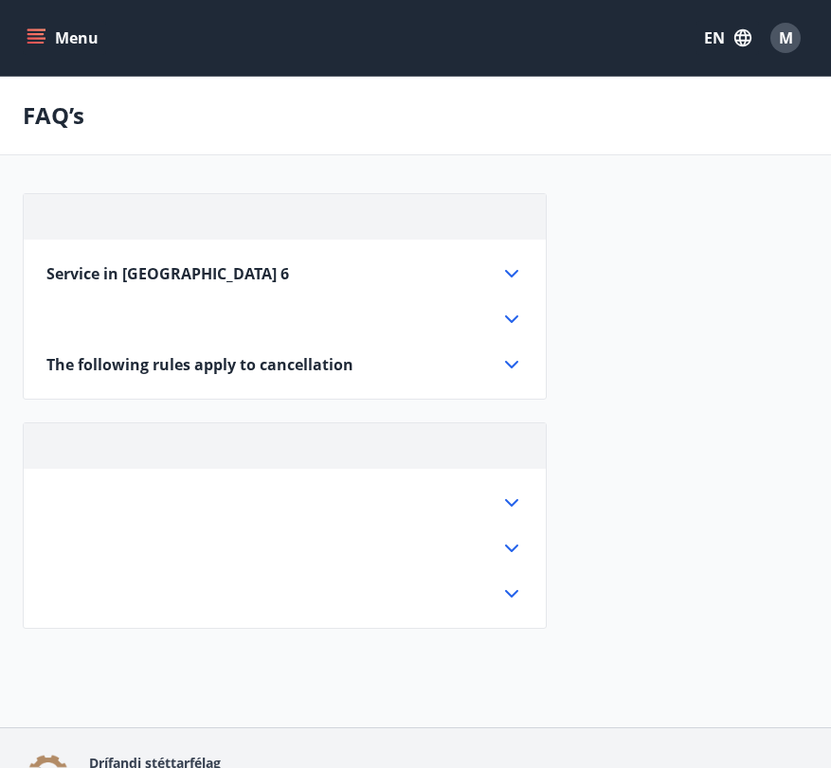
click at [63, 118] on p "FAQ’s" at bounding box center [54, 115] width 62 height 32
click at [36, 7] on div "Menu EN M" at bounding box center [415, 38] width 831 height 76
click at [36, 25] on button "Menu" at bounding box center [64, 38] width 83 height 34
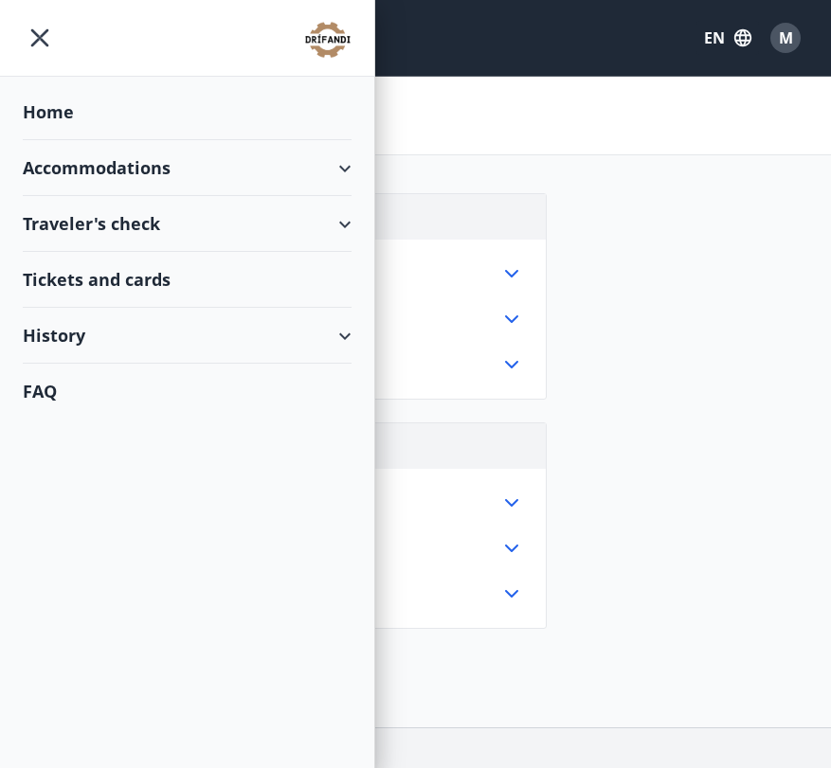
click at [45, 105] on div "Home" at bounding box center [187, 112] width 329 height 56
